Goal: Task Accomplishment & Management: Manage account settings

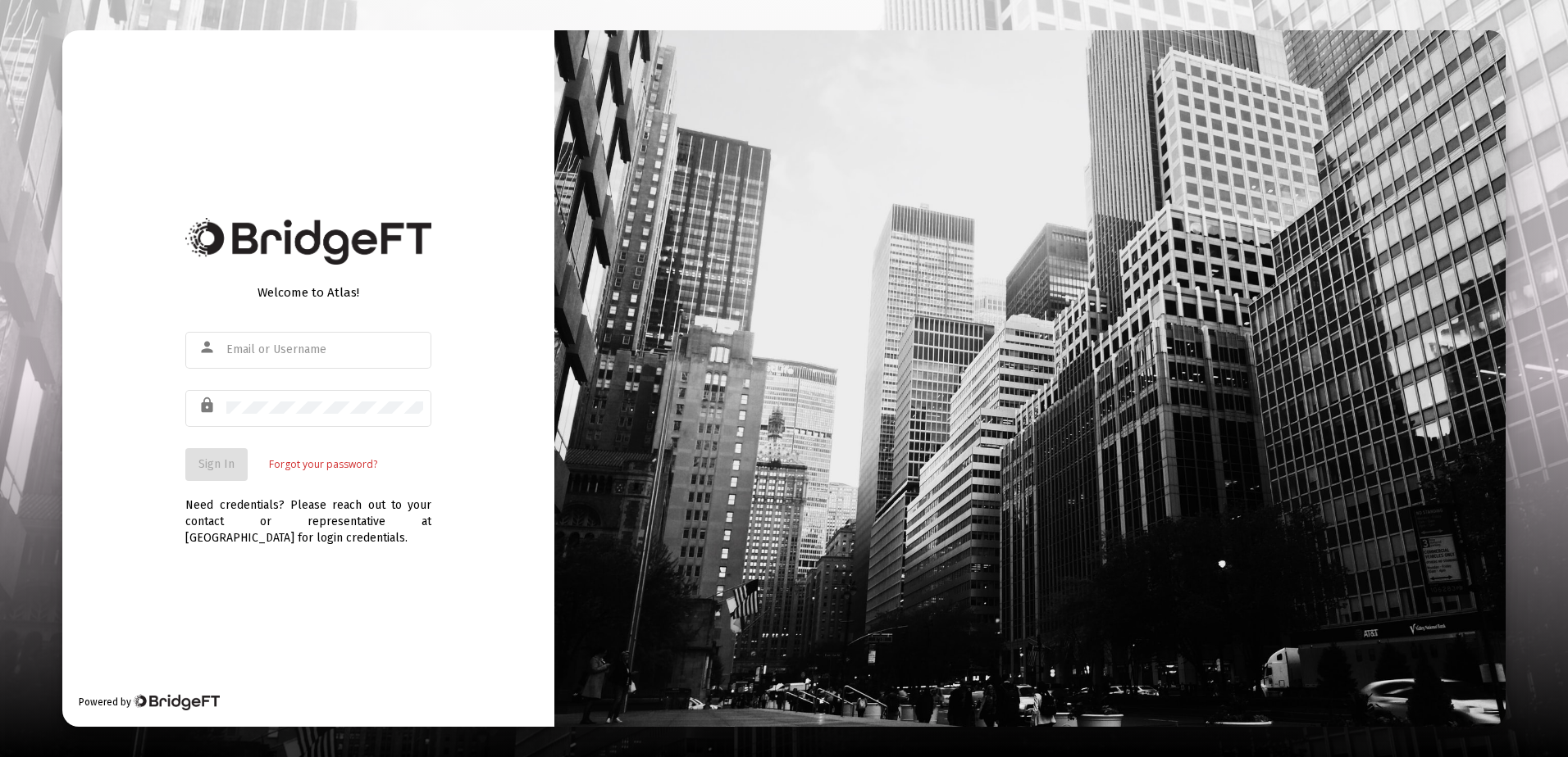
click at [286, 581] on div "Welcome to Atlas! person lock Sign In Forgot your password? Need credentials? P…" at bounding box center [309, 378] width 492 height 696
click at [213, 343] on mat-icon "person" at bounding box center [208, 347] width 20 height 20
drag, startPoint x: 222, startPoint y: 343, endPoint x: 221, endPoint y: 352, distance: 9.1
click at [221, 352] on div "person" at bounding box center [210, 348] width 32 height 28
type input "r.scheidler@rcn.com"
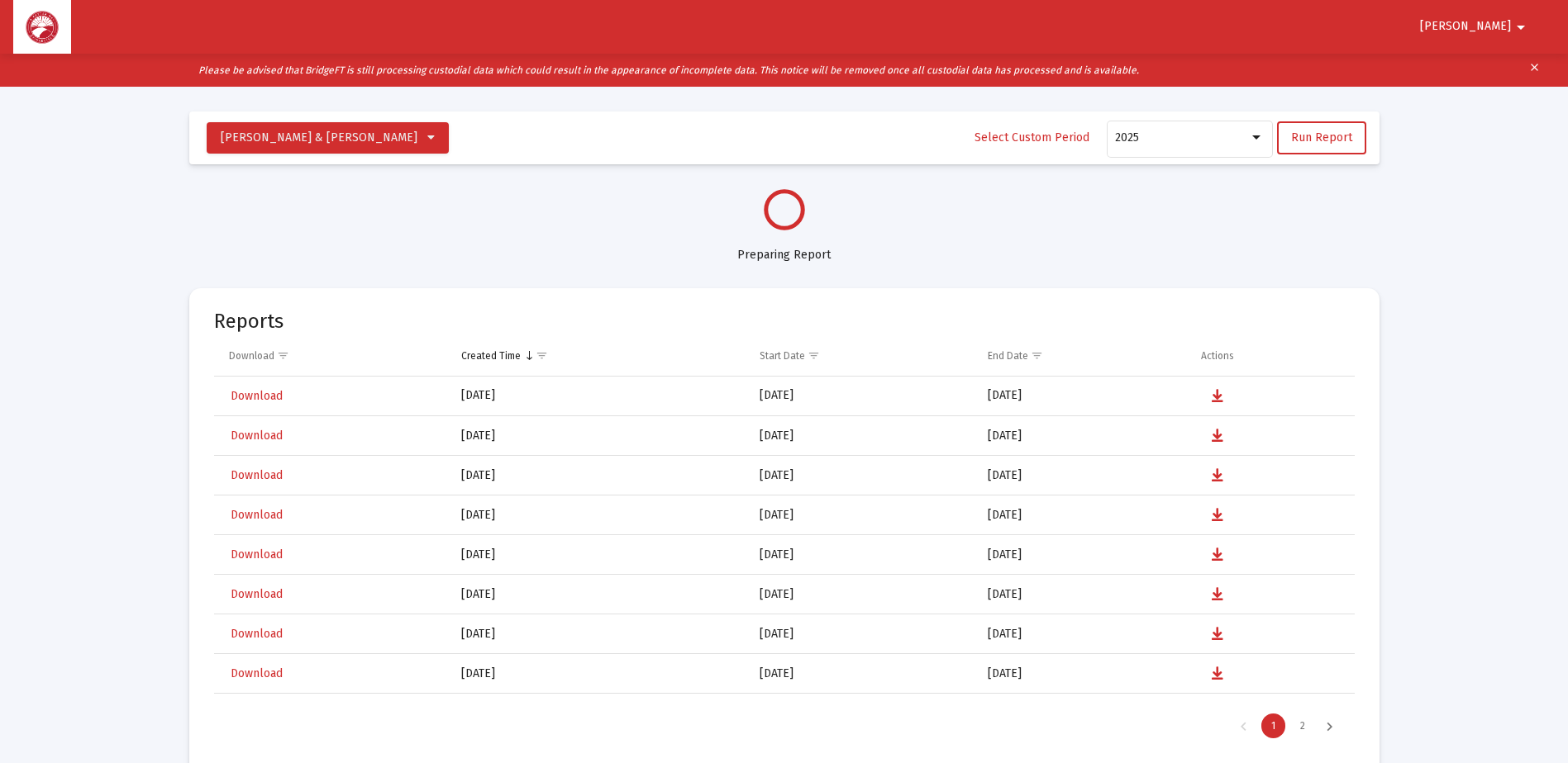
scroll to position [793, 0]
select select "View all"
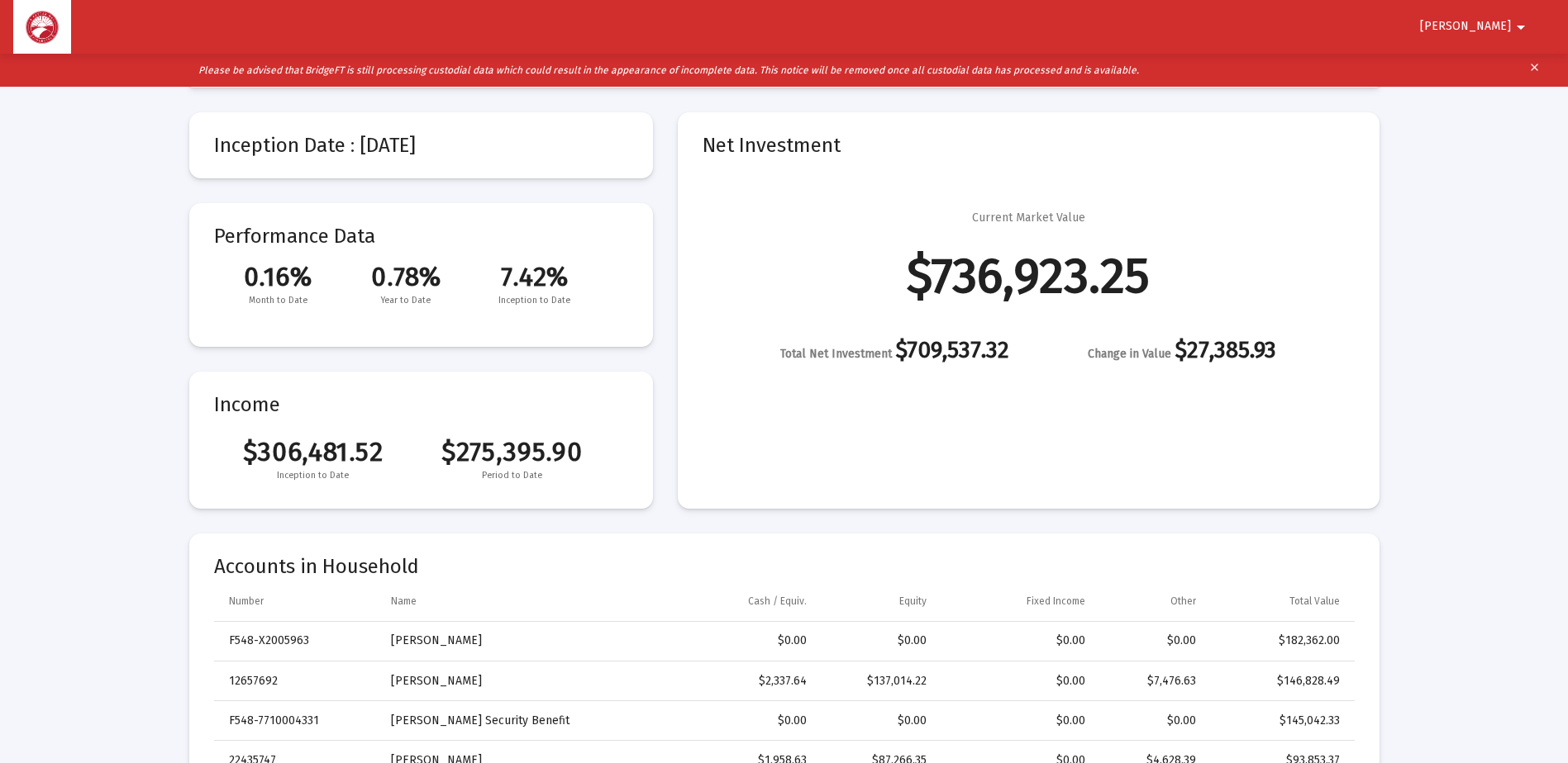
scroll to position [330, 0]
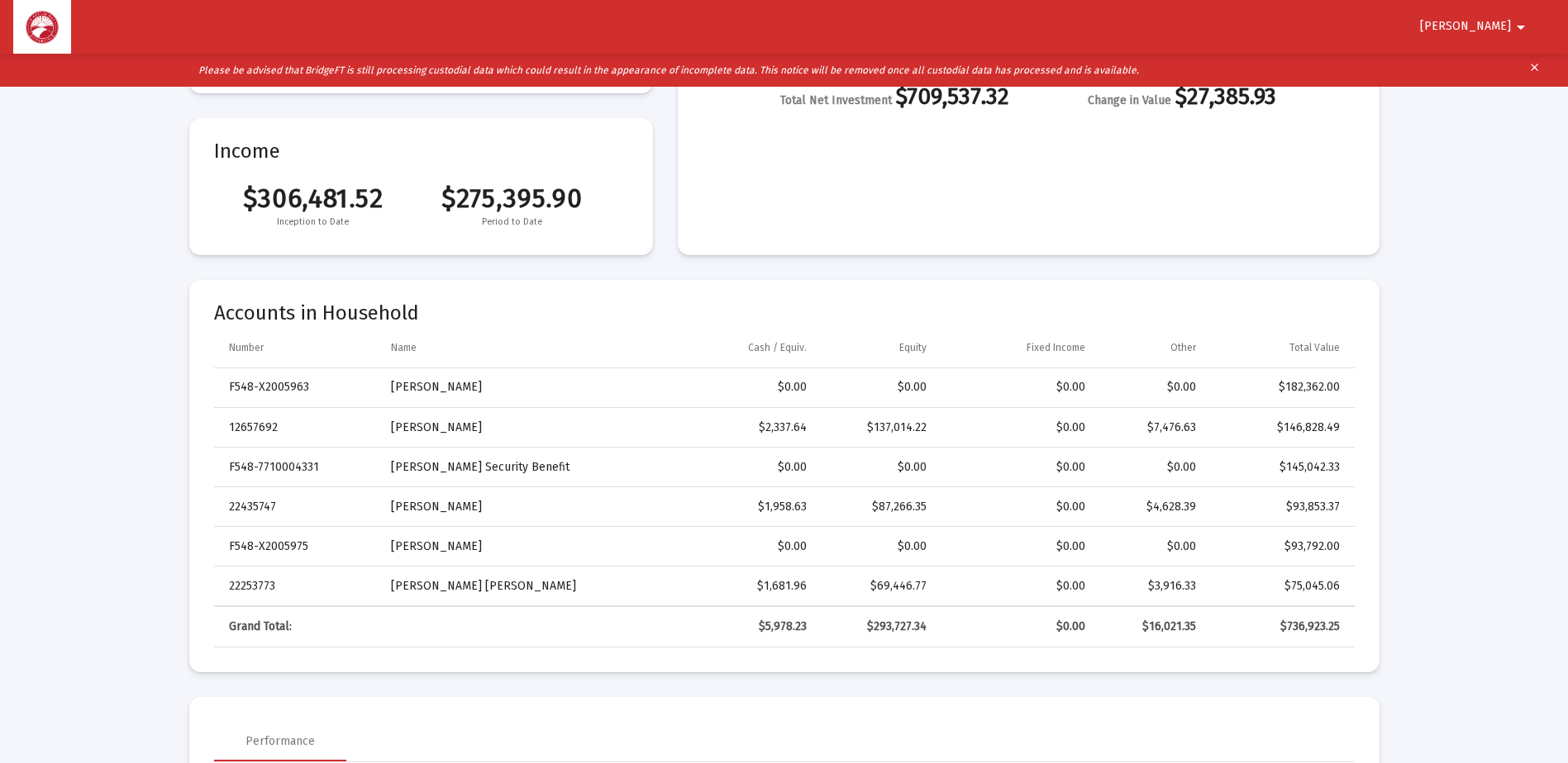
click at [1487, 20] on span "Ronald" at bounding box center [1465, 27] width 91 height 14
click at [1498, 66] on button "Logout" at bounding box center [1501, 70] width 93 height 39
